Goal: Task Accomplishment & Management: Use online tool/utility

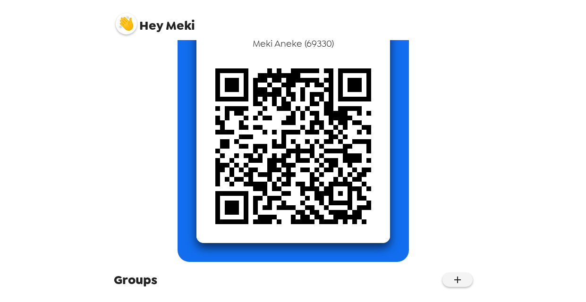
scroll to position [162, 0]
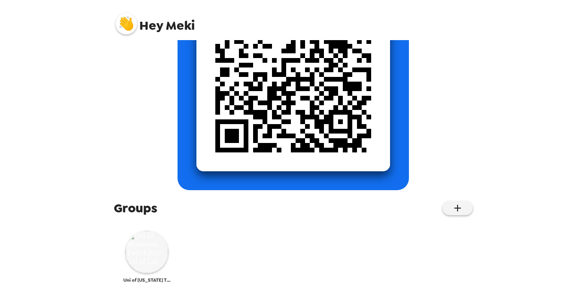
click at [148, 258] on img at bounding box center [147, 252] width 43 height 43
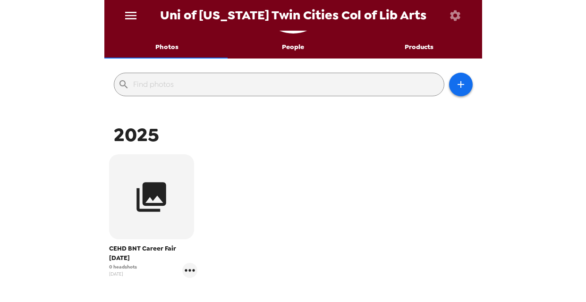
scroll to position [70, 0]
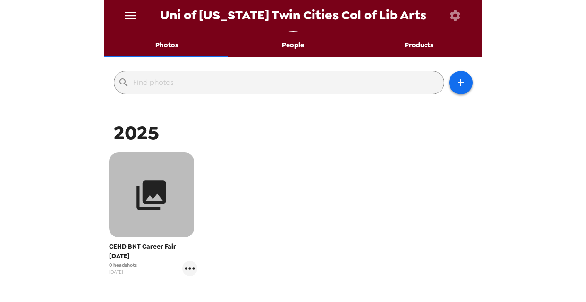
click at [135, 194] on icon "button" at bounding box center [151, 195] width 35 height 35
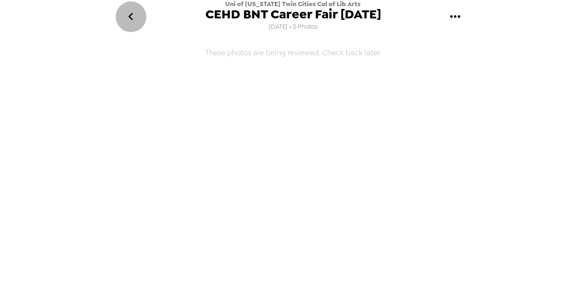
click at [132, 13] on icon "go back" at bounding box center [130, 17] width 5 height 8
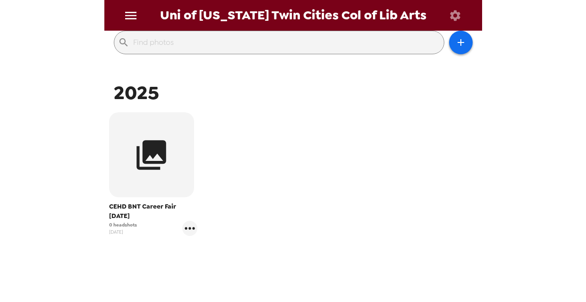
scroll to position [148, 0]
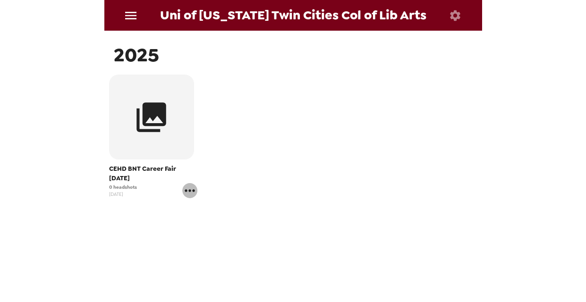
click at [185, 191] on icon "gallery menu" at bounding box center [190, 190] width 10 height 2
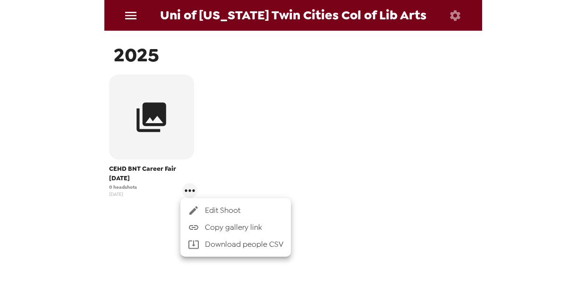
click at [189, 192] on div at bounding box center [293, 151] width 586 height 302
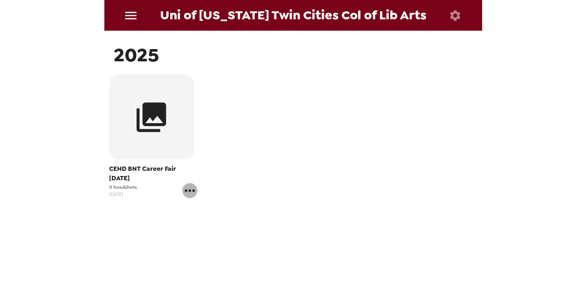
click at [189, 192] on icon "gallery menu" at bounding box center [189, 190] width 15 height 15
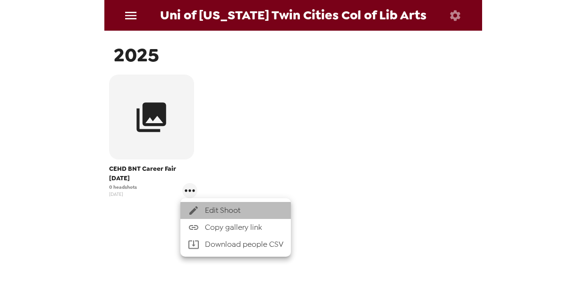
click at [225, 203] on li "Edit Shoot" at bounding box center [235, 210] width 111 height 17
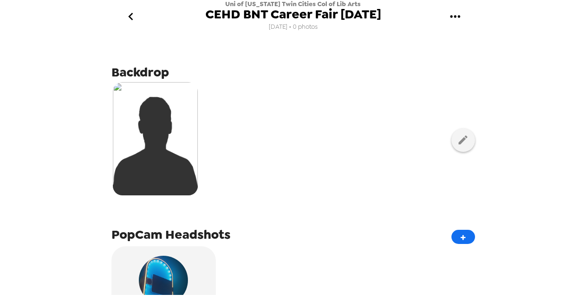
scroll to position [36, 0]
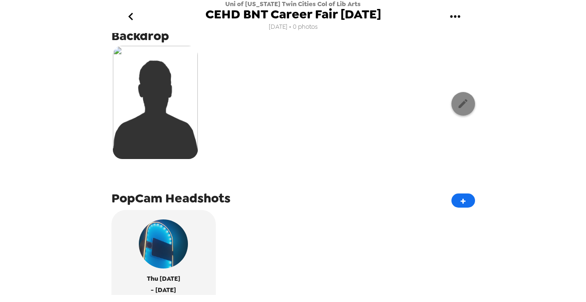
click at [457, 101] on icon "button" at bounding box center [463, 104] width 12 height 12
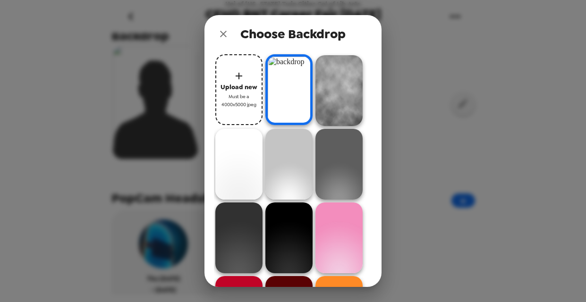
click at [286, 95] on img at bounding box center [288, 89] width 47 height 71
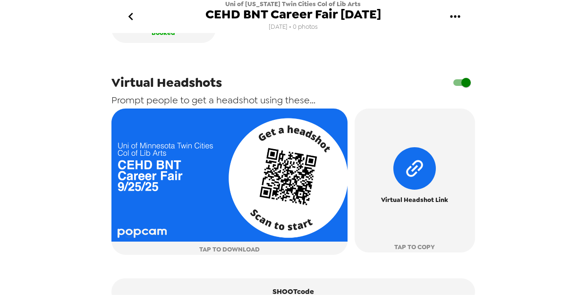
scroll to position [390, 0]
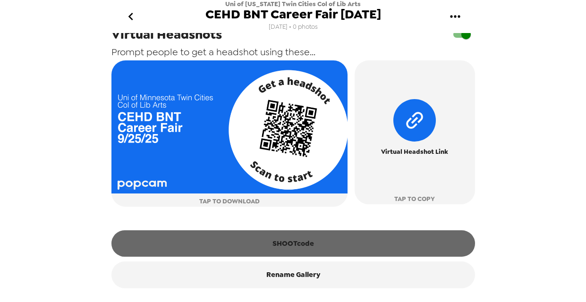
click at [296, 243] on button "SHOOTcode" at bounding box center [293, 243] width 364 height 26
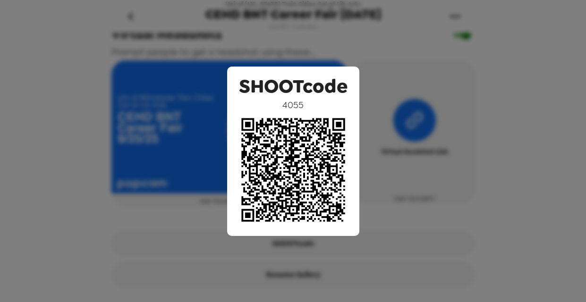
click at [163, 77] on div "SHOOTcode 4055" at bounding box center [293, 151] width 586 height 302
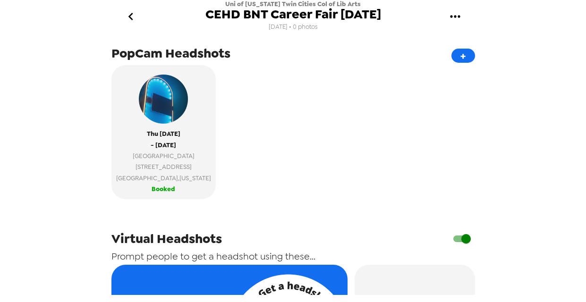
scroll to position [0, 0]
